Goal: Information Seeking & Learning: Learn about a topic

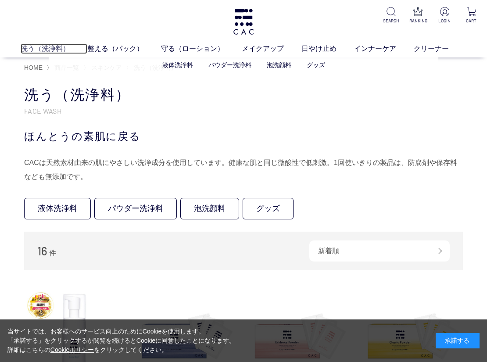
click at [54, 47] on link "洗う（洗浄料）" at bounding box center [54, 48] width 67 height 11
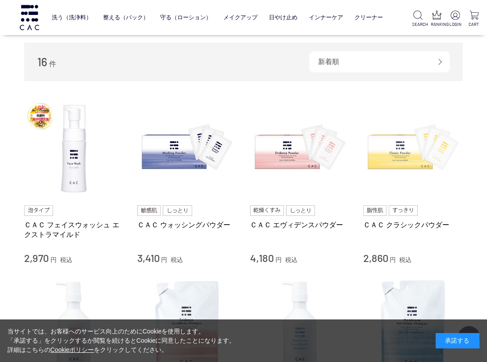
scroll to position [219, 0]
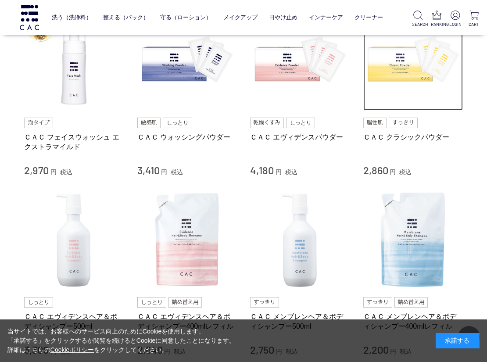
click at [409, 77] on img at bounding box center [413, 61] width 100 height 100
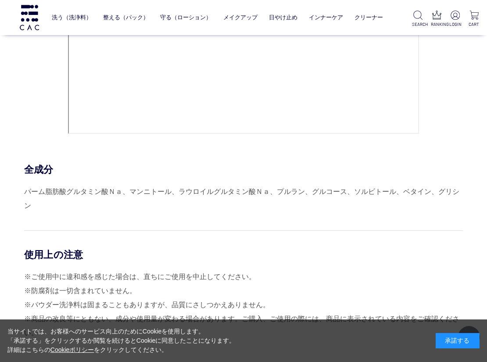
scroll to position [3770, 0]
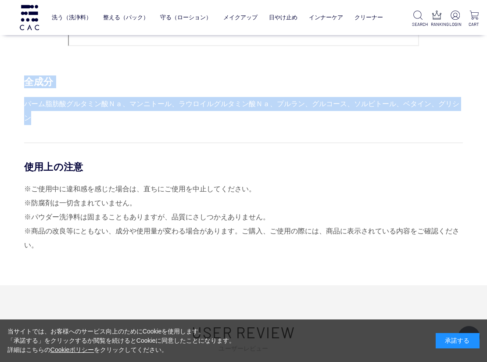
drag, startPoint x: 24, startPoint y: 82, endPoint x: 461, endPoint y: 98, distance: 436.8
click at [461, 98] on div "全成分 パーム脂肪酸グルタミン酸Ｎａ、マンニトール、ラウロイルグルタミン酸Ｎａ、プルラン、グルコース、ソルビトール、ベタイン、グリシン" at bounding box center [243, 100] width 438 height 50
copy div "全成分 パーム脂肪酸グルタミン酸Ｎａ、マンニトール、ラウロイルグルタミン酸Ｎａ、プルラン、グルコース、ソルビトール、ベタイン、グリシン"
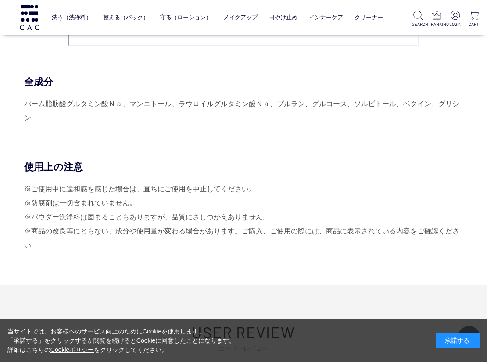
click at [120, 145] on div "使用上の注意 ※ご使用中に違和感を感じた場合は、直ちにご使用を中止してください。 ※防腐剤は一切含まれていません。 ※パウダー洗浄料は固まることもありますが、…" at bounding box center [243, 197] width 438 height 110
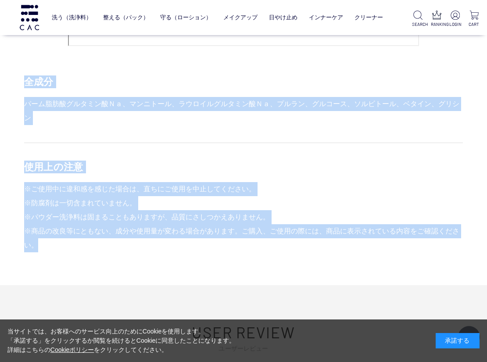
drag, startPoint x: 26, startPoint y: 81, endPoint x: 95, endPoint y: 229, distance: 163.8
copy div "全成分 パーム脂肪酸グルタミン酸Ｎａ、マンニトール、ラウロイルグルタミン酸Ｎａ、プルラン、グルコース、ソルビトール、ベタイン、グリシン 使用上の注意 ※ご使用…"
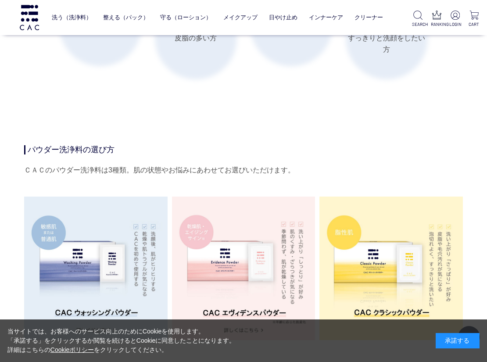
scroll to position [1446, 0]
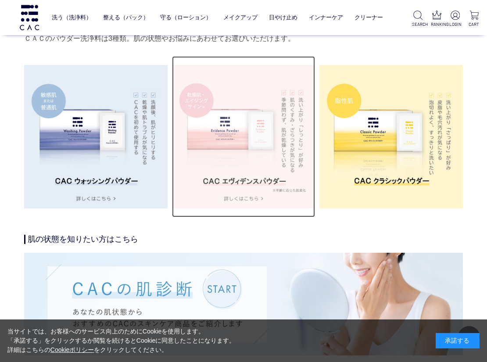
click at [242, 143] on img at bounding box center [243, 136] width 143 height 143
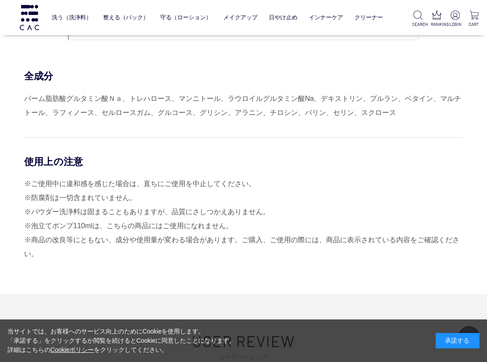
scroll to position [3638, 0]
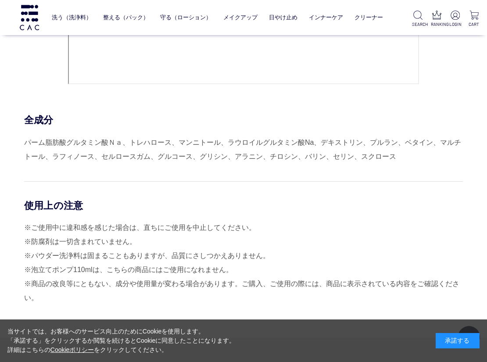
drag, startPoint x: 27, startPoint y: 118, endPoint x: 146, endPoint y: 284, distance: 203.6
copy div "全成分 パーム脂肪酸グルタミン酸Ｎａ、トレハロース、マンニトール、ラウロイルグルタミン酸Na、デキストリン、プルラン、ベタイン、マルチトール、ラフィノース、セ…"
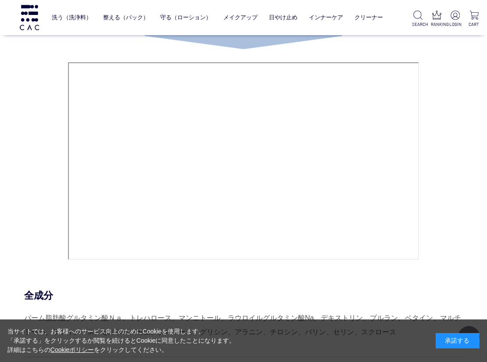
scroll to position [3419, 0]
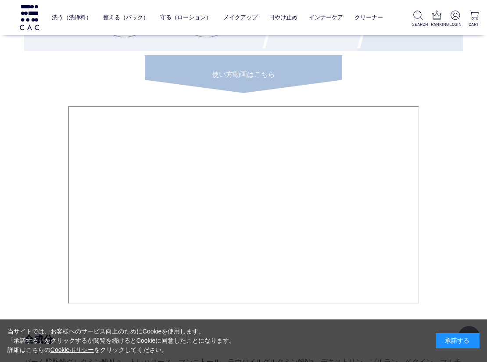
click at [459, 179] on div "HOW TO USE STEP.1 洗浄料 洗う パウダー洗浄料と、ぬるま湯で濡らした泡立てネットをボウルに入れます。パウダー洗浄料をとかすように、まわす・揉…" at bounding box center [243, 39] width 438 height 534
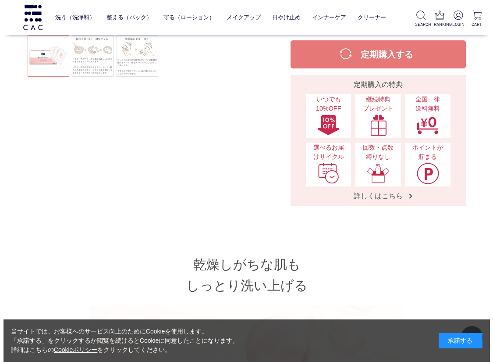
scroll to position [0, 0]
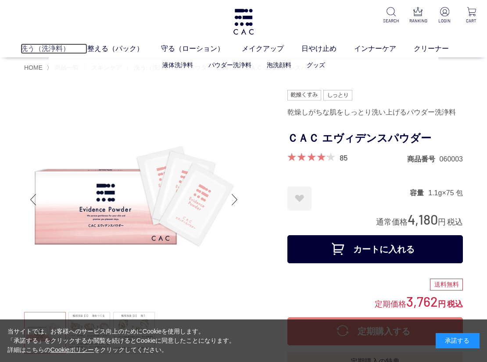
click at [33, 49] on link "洗う（洗浄料）" at bounding box center [54, 48] width 67 height 11
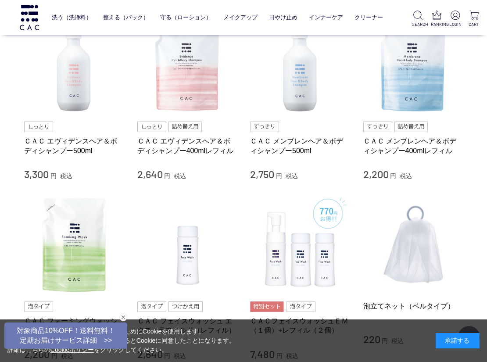
scroll to position [482, 0]
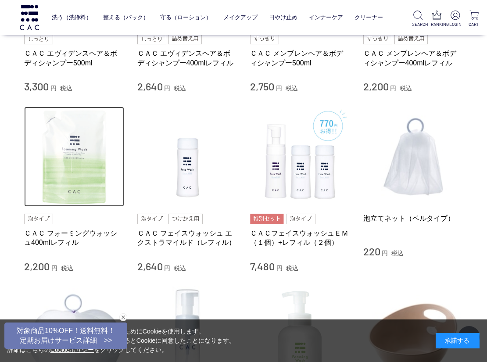
click at [82, 176] on img at bounding box center [74, 157] width 100 height 100
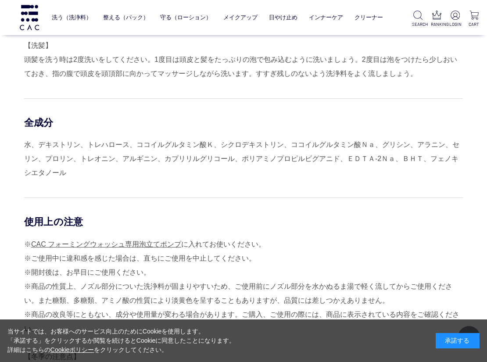
scroll to position [701, 0]
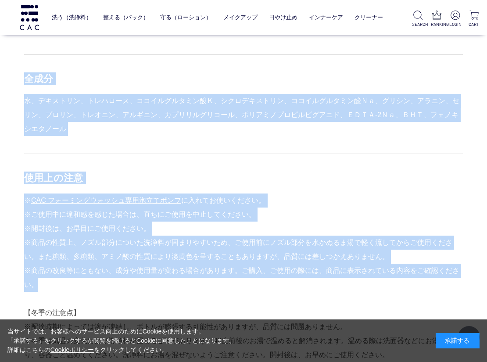
drag, startPoint x: 27, startPoint y: 76, endPoint x: 132, endPoint y: 278, distance: 228.4
click at [132, 278] on div "使用方法 【泡立て方】 CAC フォーミングウォッシュ専用泡立てポンプ を使用すると、ポンプ部分を押すだけで簡単にキメ細かい泡が作れます。泡ポンプで作った泡を…" at bounding box center [243, 125] width 438 height 473
copy div "全成分 水、デキストリン、トレハロース、ココイルグルタミン酸Ｋ、シクロデキストリン、ココイルグルタミン酸Ｎａ、グリシン、アラニン、セリン、プロリン、トレオニン…"
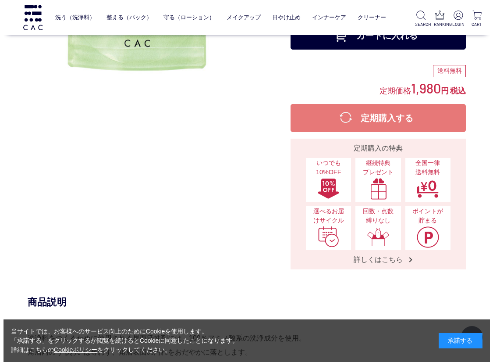
scroll to position [0, 0]
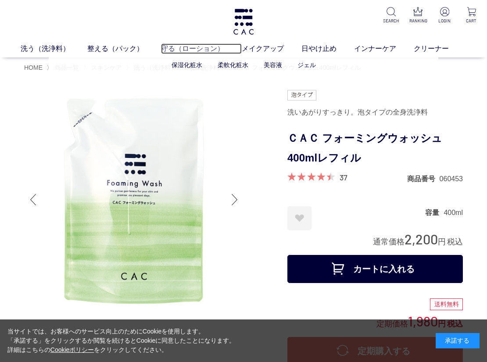
click at [195, 50] on link "守る（ローション）" at bounding box center [201, 48] width 81 height 11
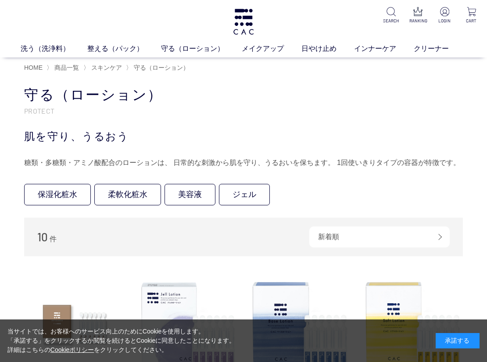
scroll to position [175, 0]
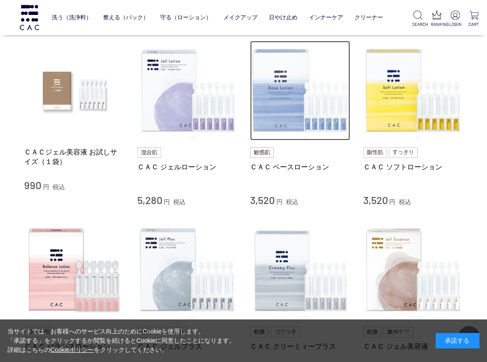
click at [293, 115] on img at bounding box center [300, 91] width 100 height 100
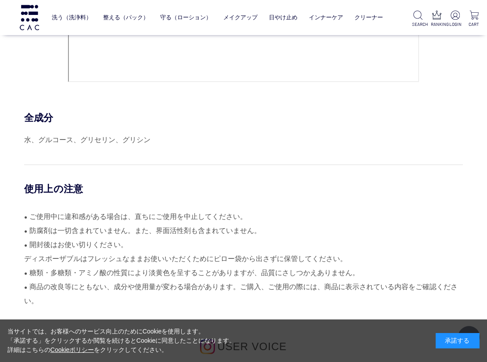
scroll to position [4076, 0]
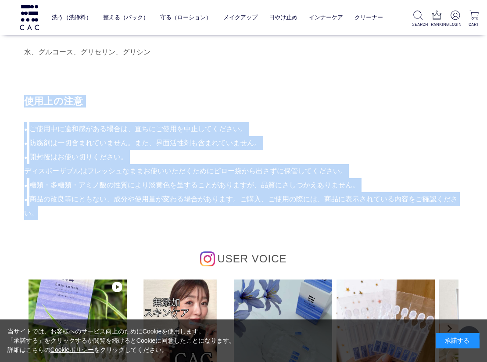
drag, startPoint x: 26, startPoint y: 97, endPoint x: 168, endPoint y: 215, distance: 184.9
click at [168, 215] on div "使用上の注意 ● ご使用中に違和感がある場合は、直ちにご使用を中止してください。 ● 防腐剤は一切含まれていません。また、界面活性剤も含まれていません。 ● …" at bounding box center [243, 148] width 438 height 143
copy div "使用上の注意 ● ご使用中に違和感がある場合は、直ちにご使用を中止してください。 ● 防腐剤は一切含まれていません。また、界面活性剤も含まれていません。 ● …"
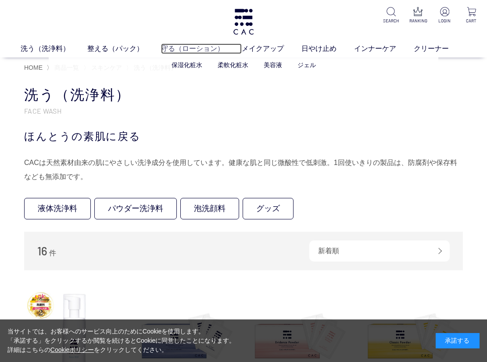
click at [210, 46] on link "守る（ローション）" at bounding box center [201, 48] width 81 height 11
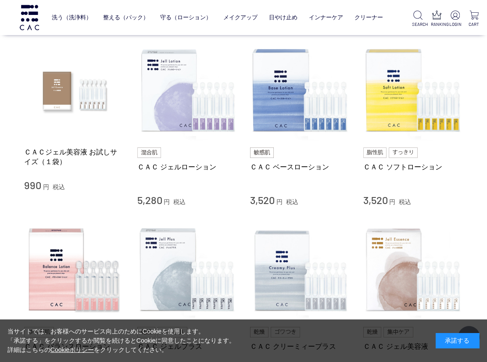
scroll to position [219, 0]
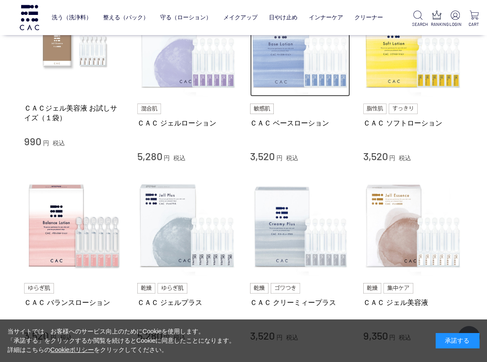
click at [315, 85] on img at bounding box center [300, 47] width 100 height 100
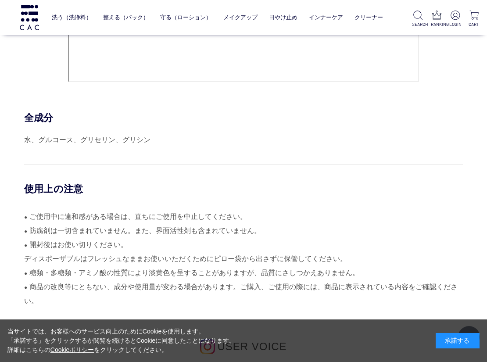
scroll to position [4033, 0]
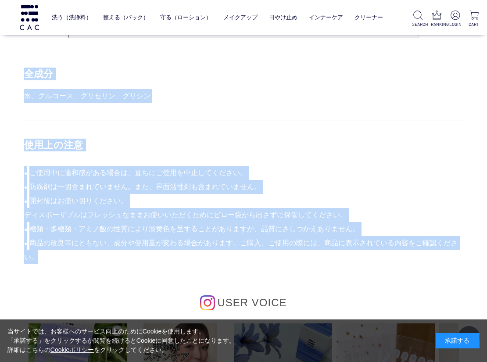
drag, startPoint x: 26, startPoint y: 75, endPoint x: 110, endPoint y: 253, distance: 197.3
click at [110, 253] on div "HOW TO USE STEP.1 洗浄料 洗う STEP.2 パック 整える STEP.3 ローション 守る 洗顔後の清潔な肌、またはお手入れの最後に顔全体…" at bounding box center [243, 32] width 438 height 975
copy div "全成分 水、グルコース、グリセリン、グリシン 使用上の注意 ● ご使用中に違和感がある場合は、直ちにご使用を中止してください。 ● 防腐剤は一切含まれていませ…"
